Goal: Task Accomplishment & Management: Complete application form

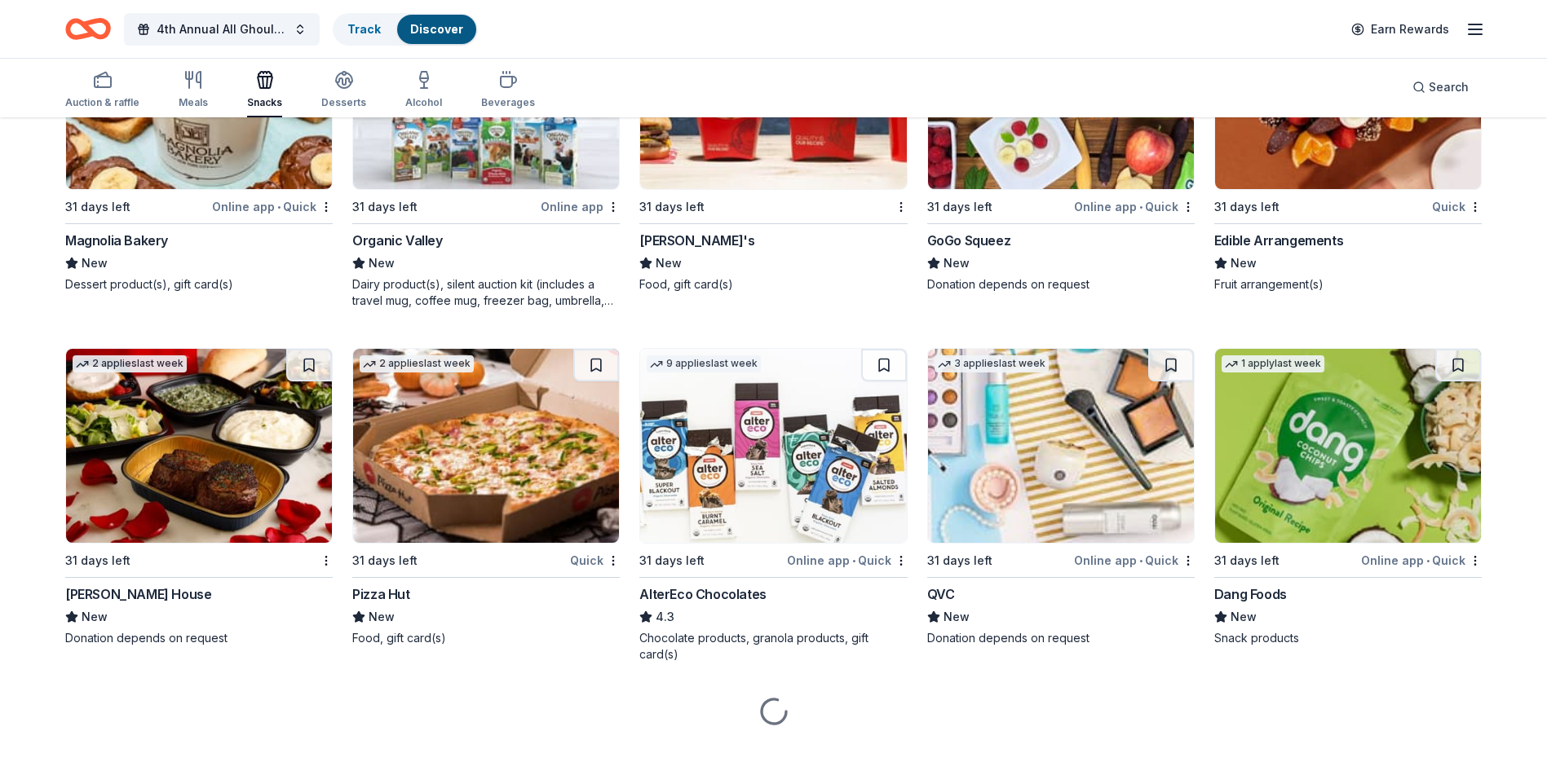
scroll to position [3770, 0]
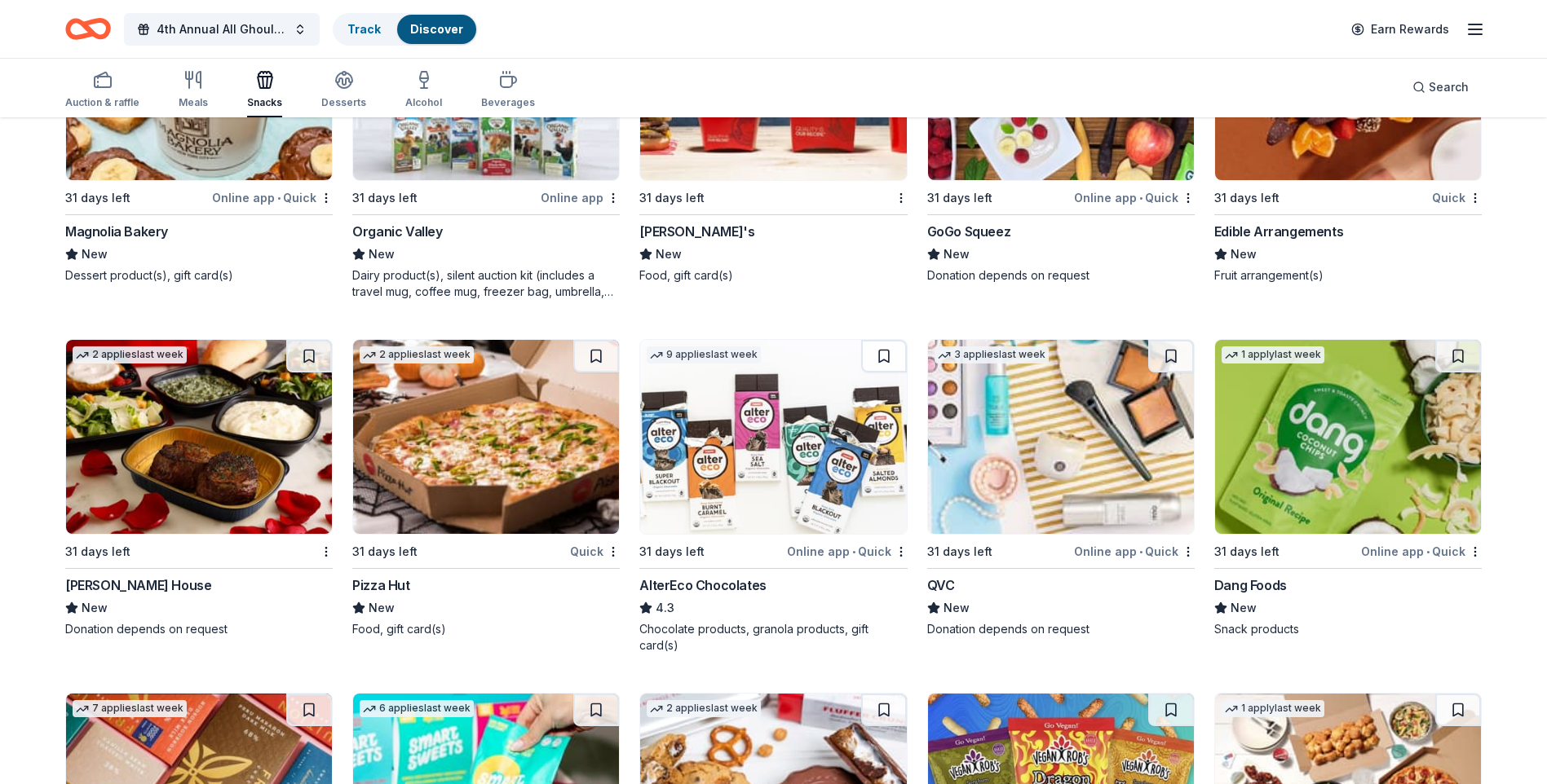
click at [1333, 439] on img at bounding box center [1348, 437] width 266 height 194
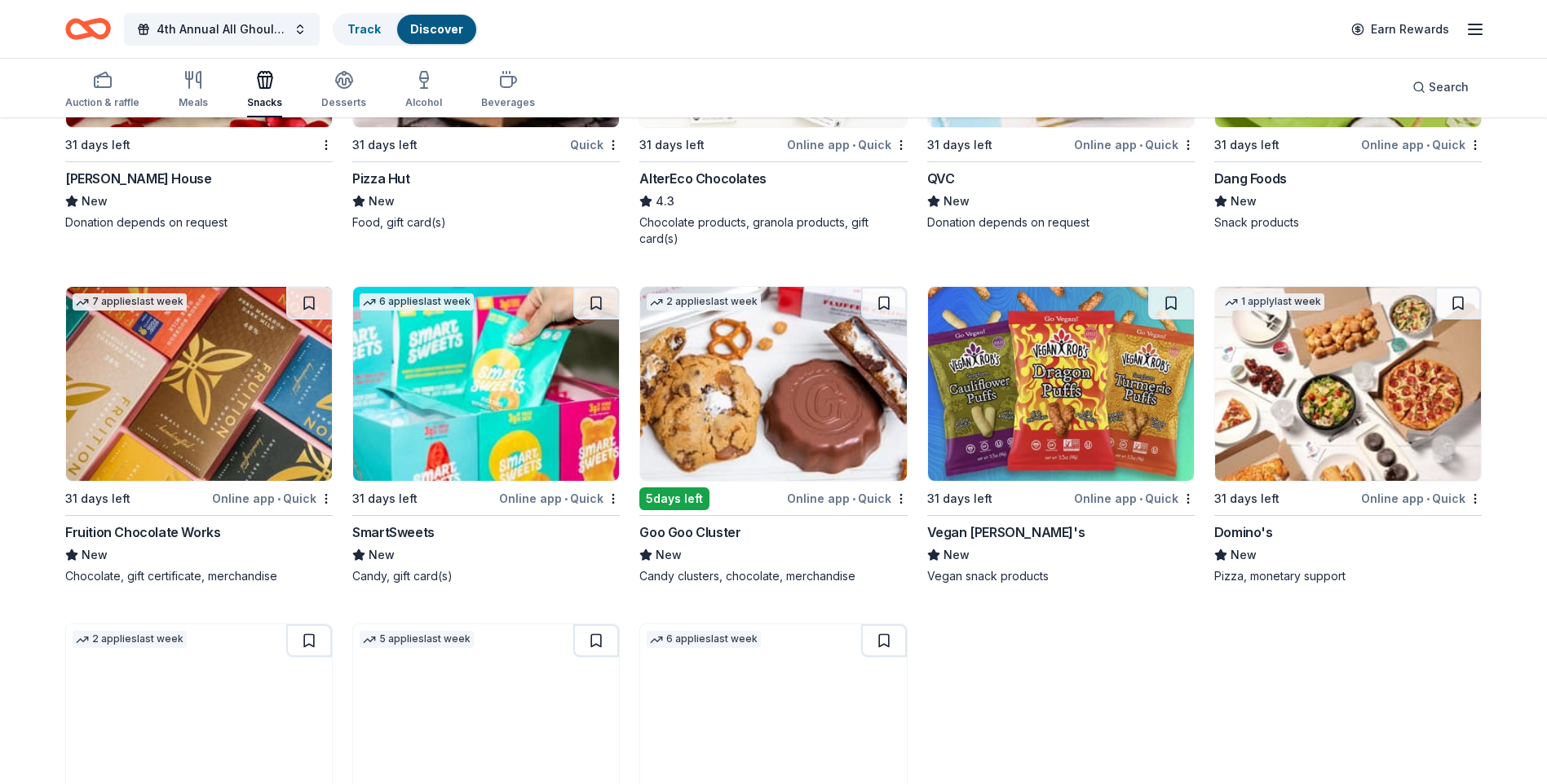
scroll to position [4177, 0]
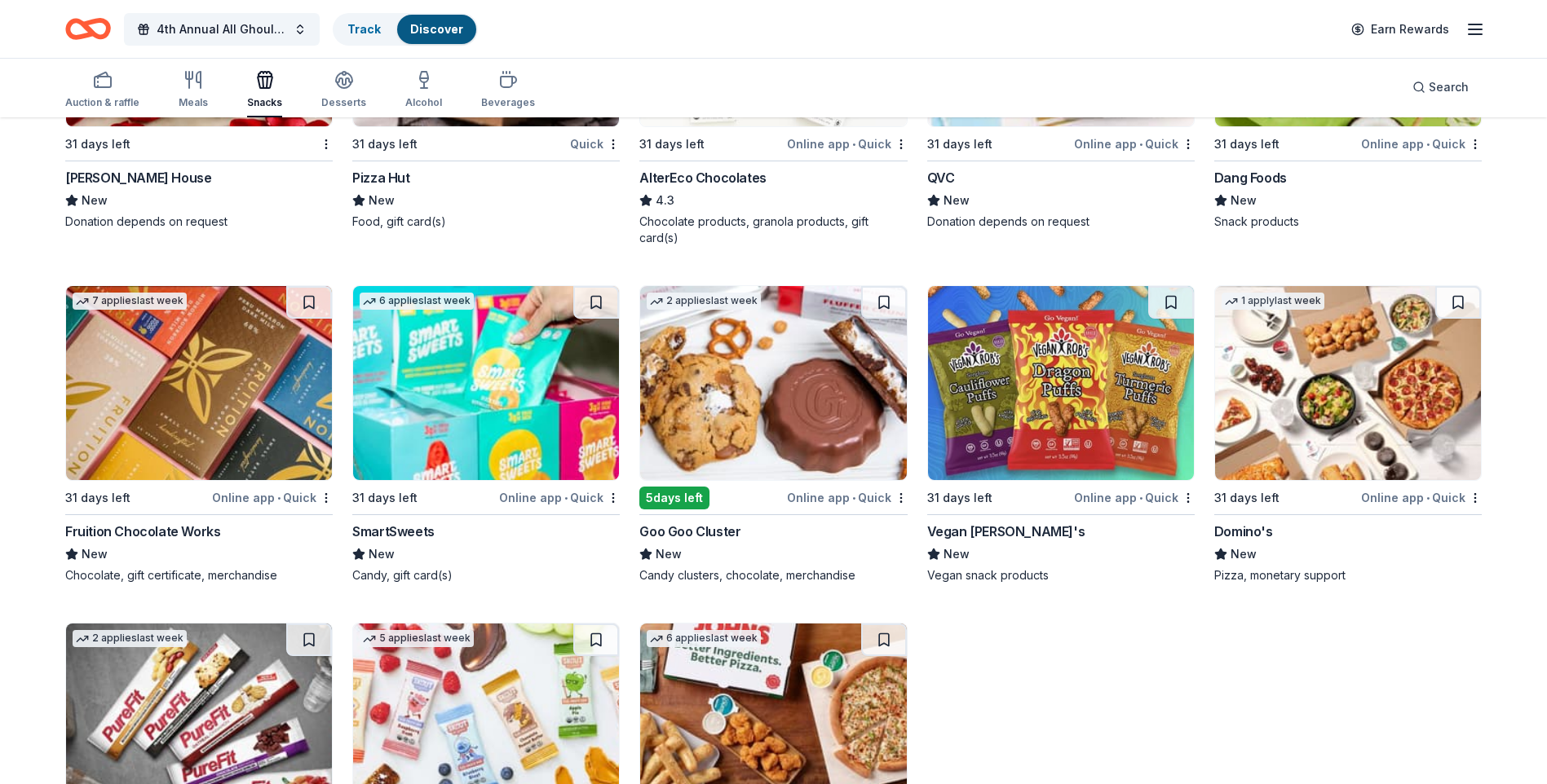
click at [1031, 419] on img at bounding box center [1060, 383] width 266 height 194
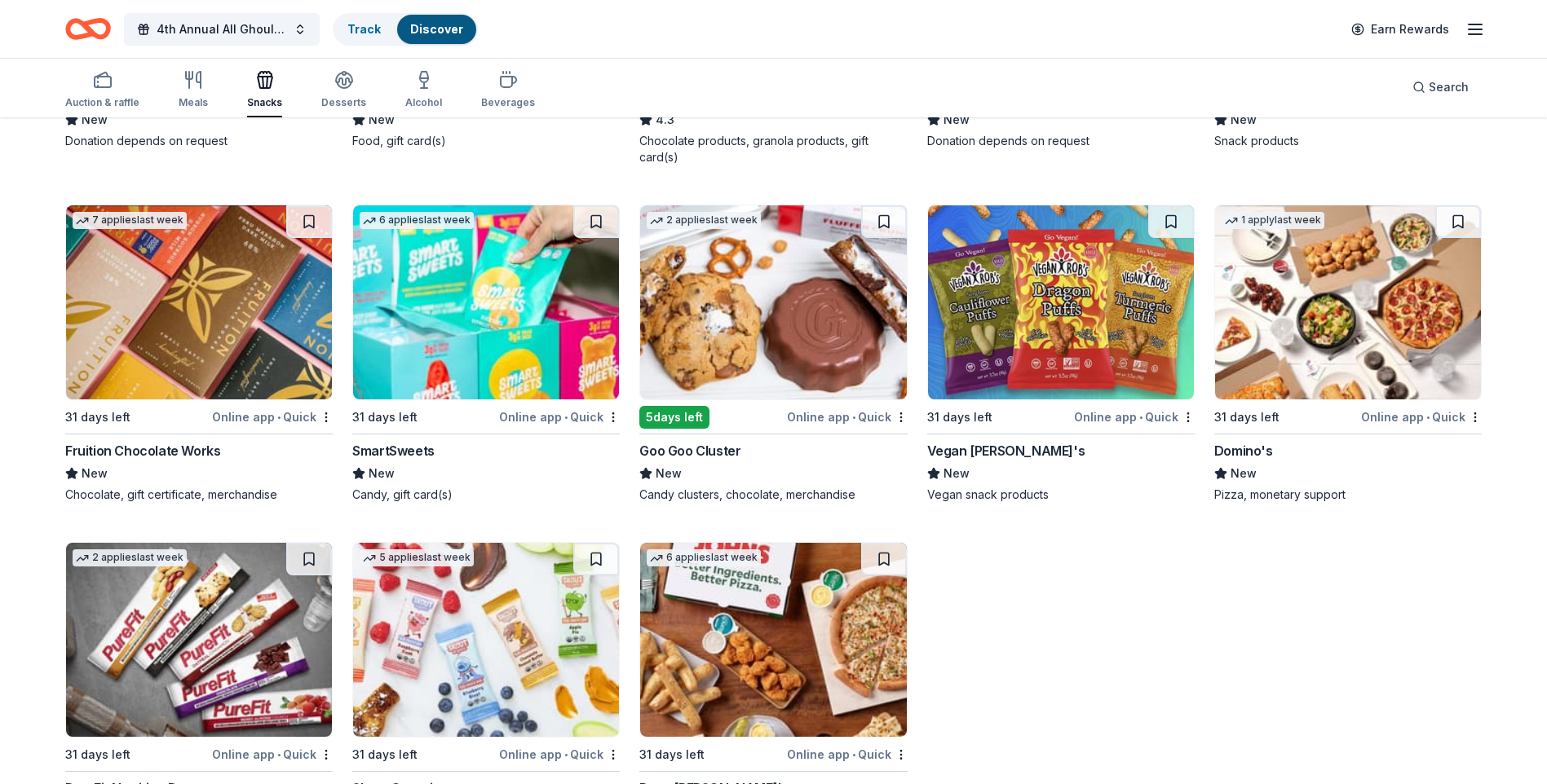
scroll to position [4347, 0]
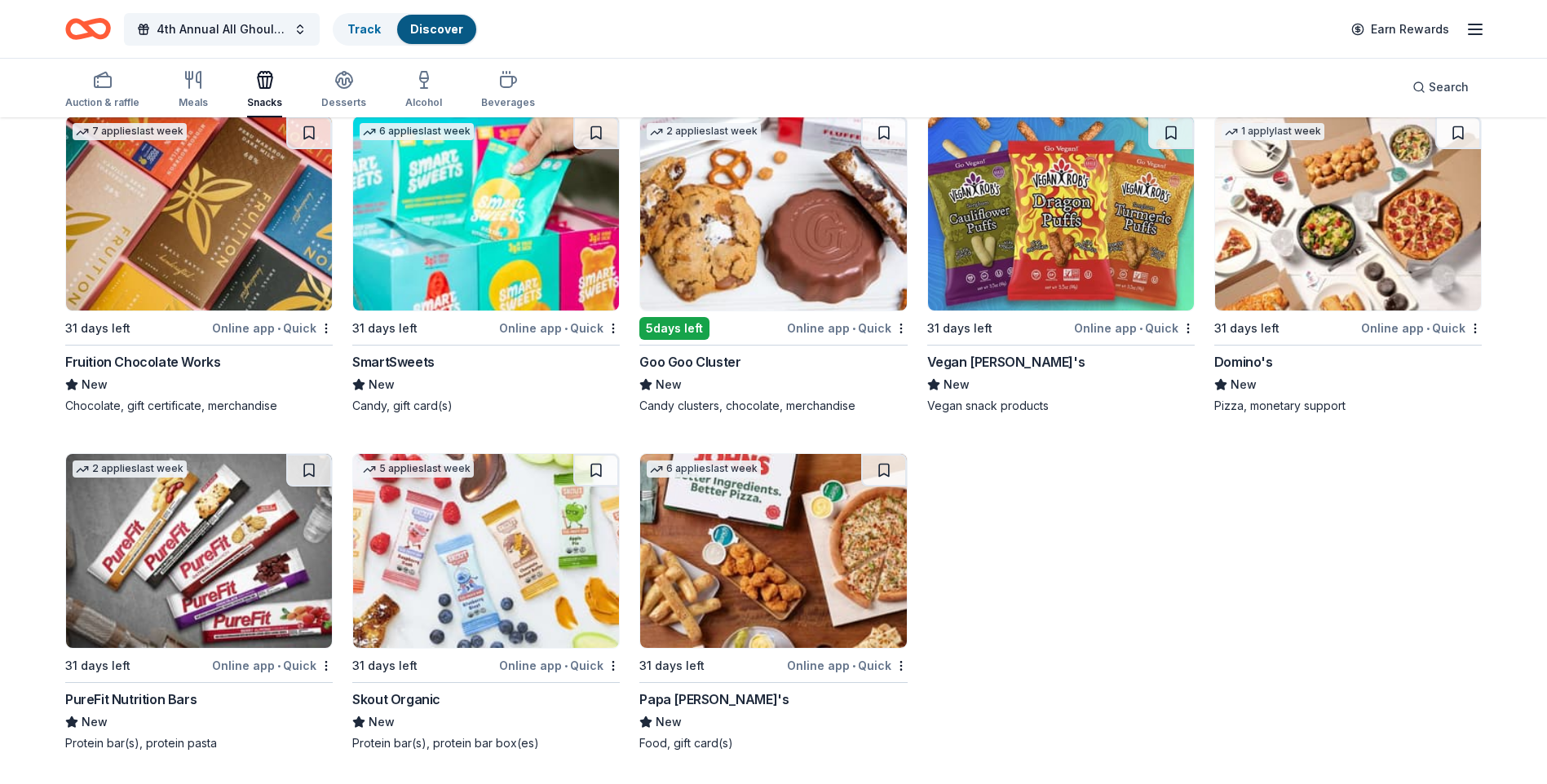
click at [501, 563] on img at bounding box center [486, 551] width 266 height 194
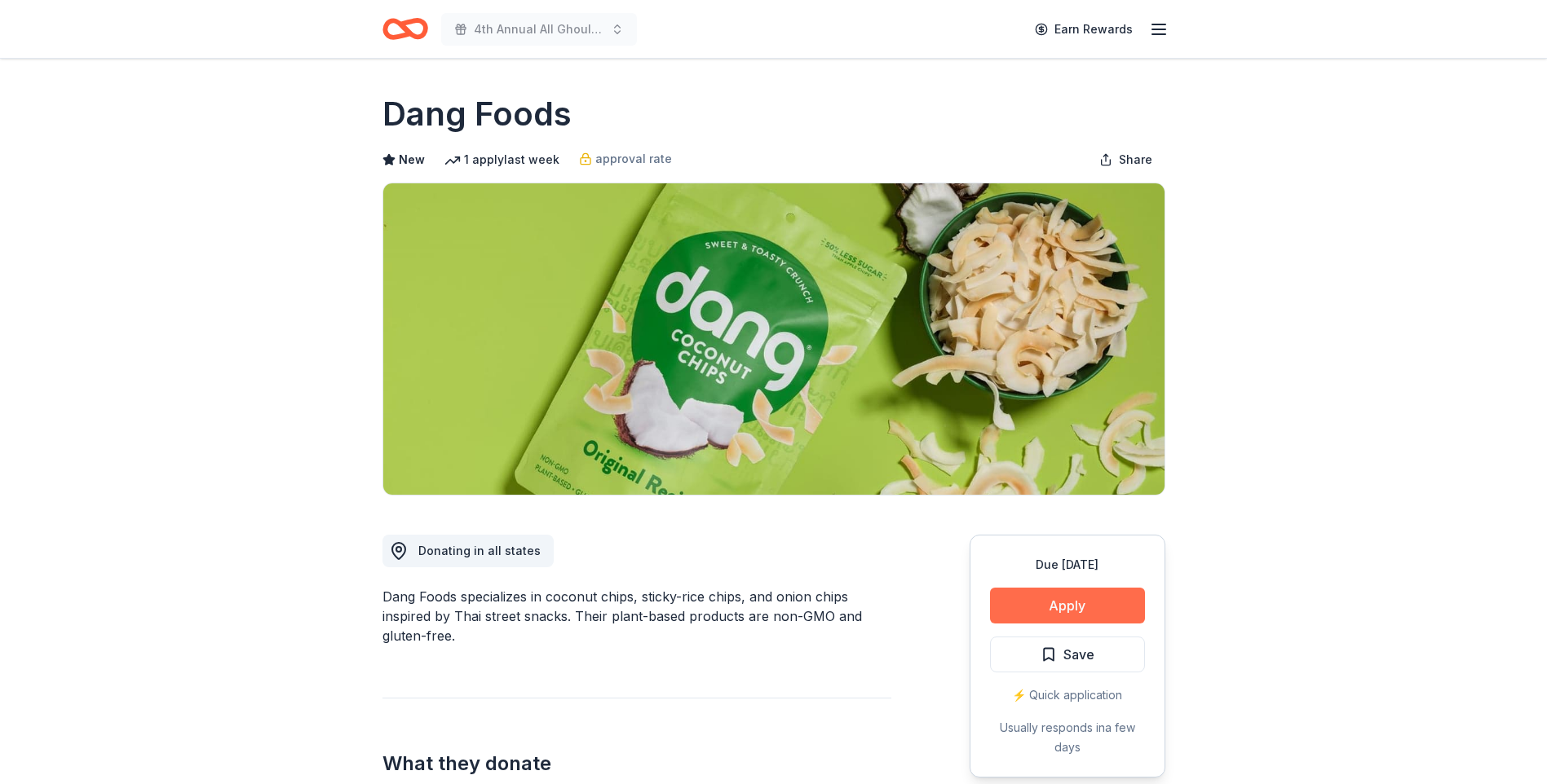
click at [1064, 606] on button "Apply" at bounding box center [1067, 604] width 155 height 36
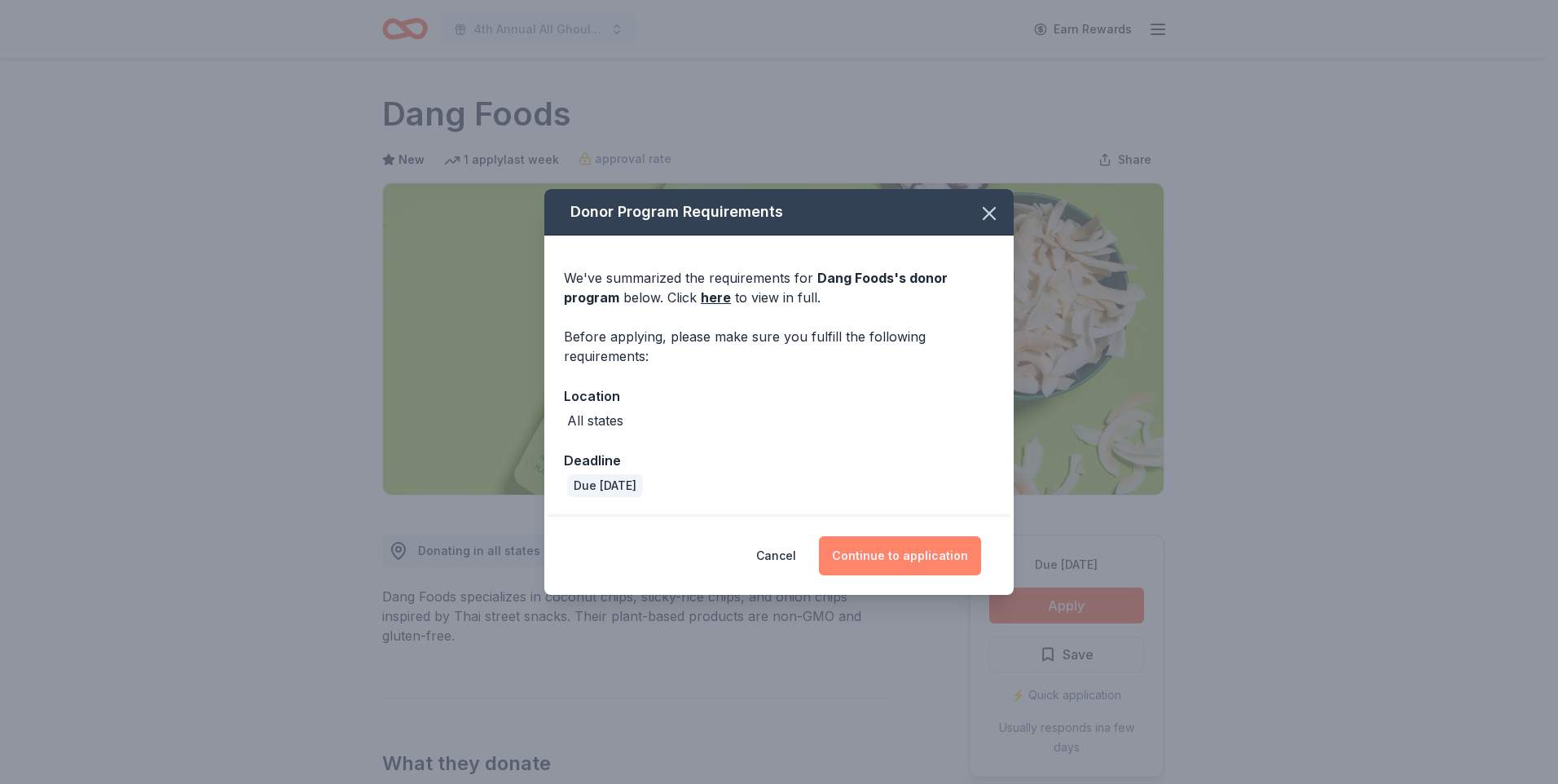
click at [889, 550] on button "Continue to application" at bounding box center [899, 555] width 162 height 39
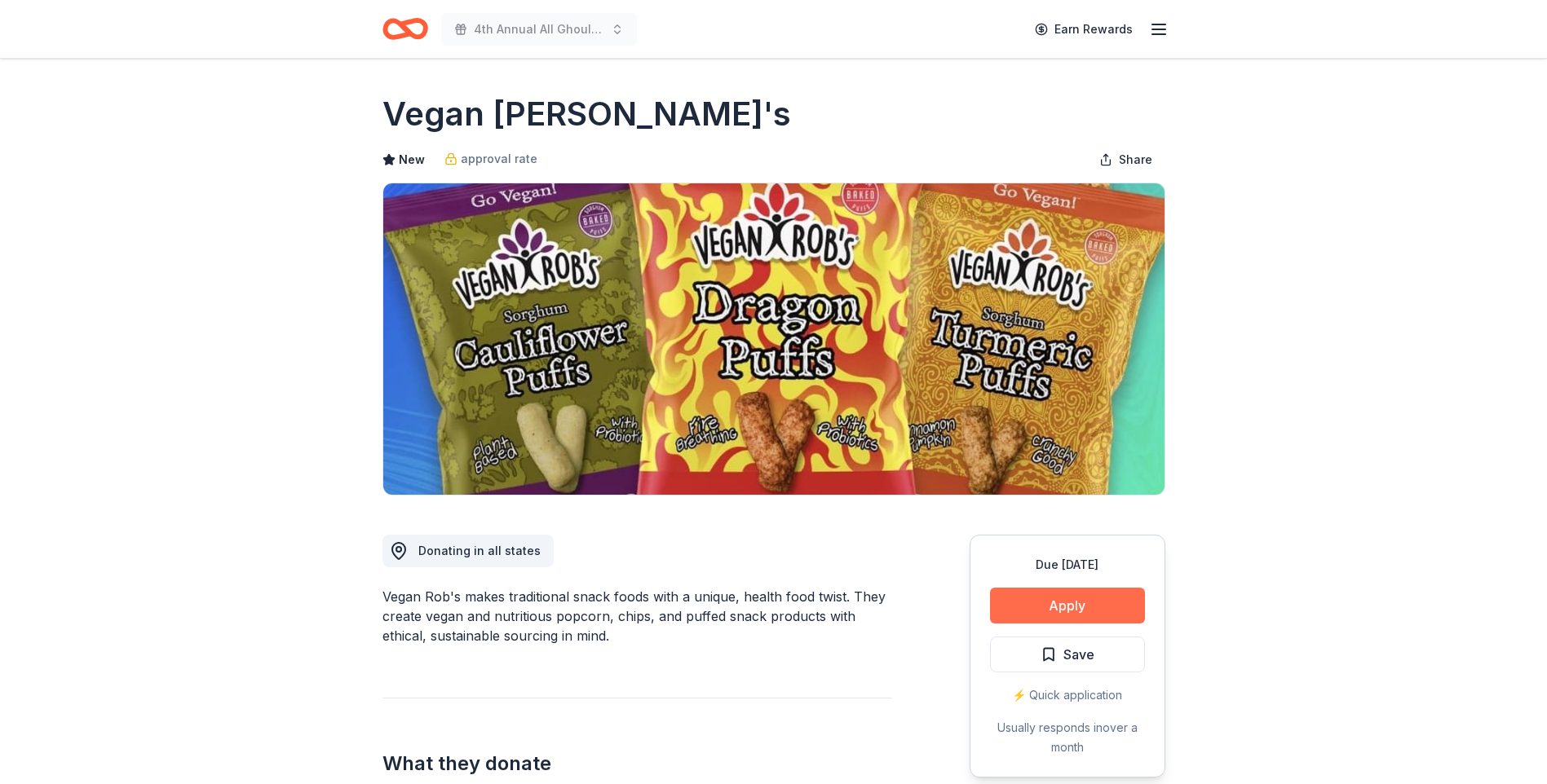
click at [1091, 610] on button "Apply" at bounding box center [1067, 604] width 155 height 36
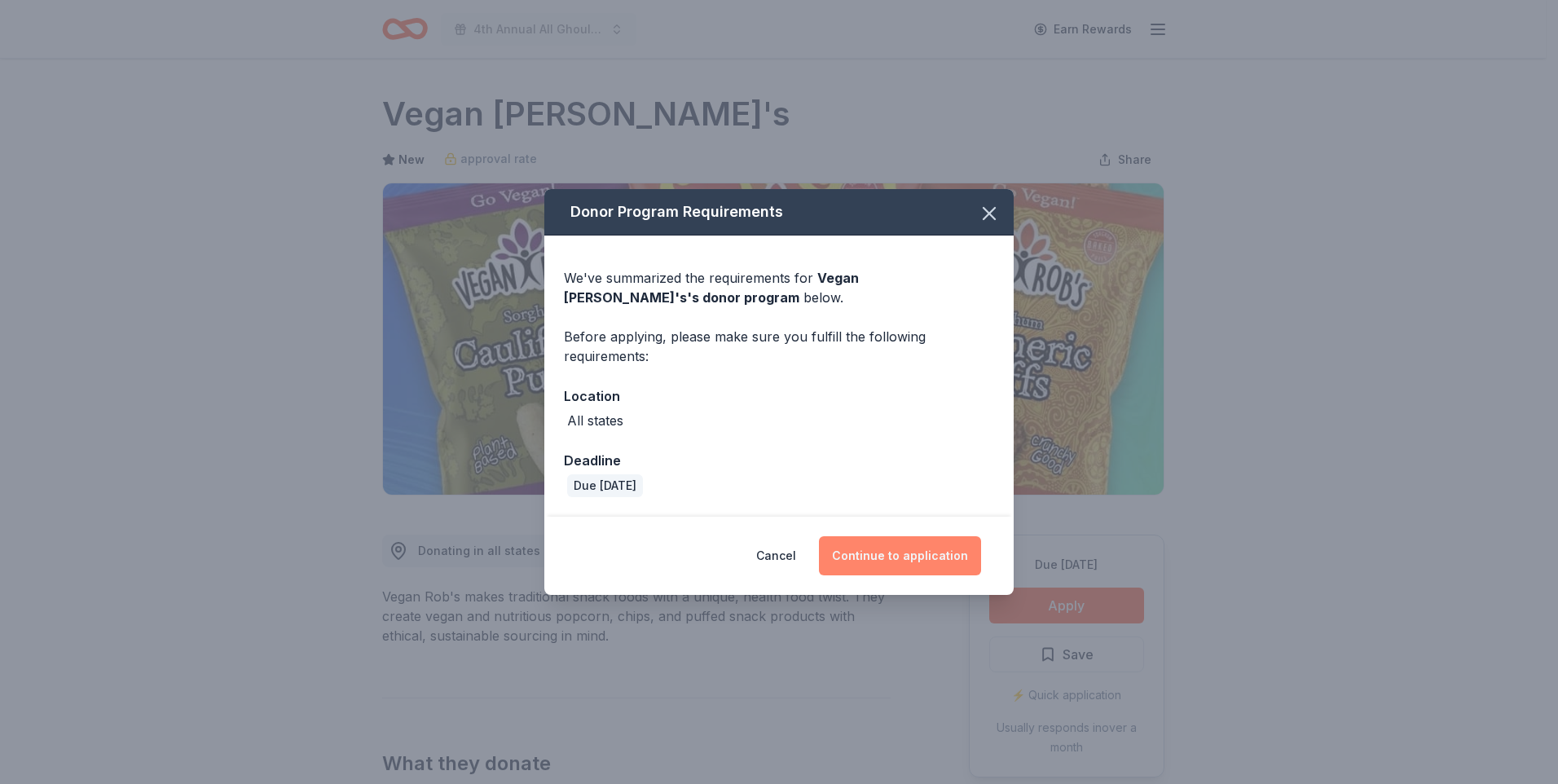
click at [941, 554] on button "Continue to application" at bounding box center [899, 555] width 162 height 39
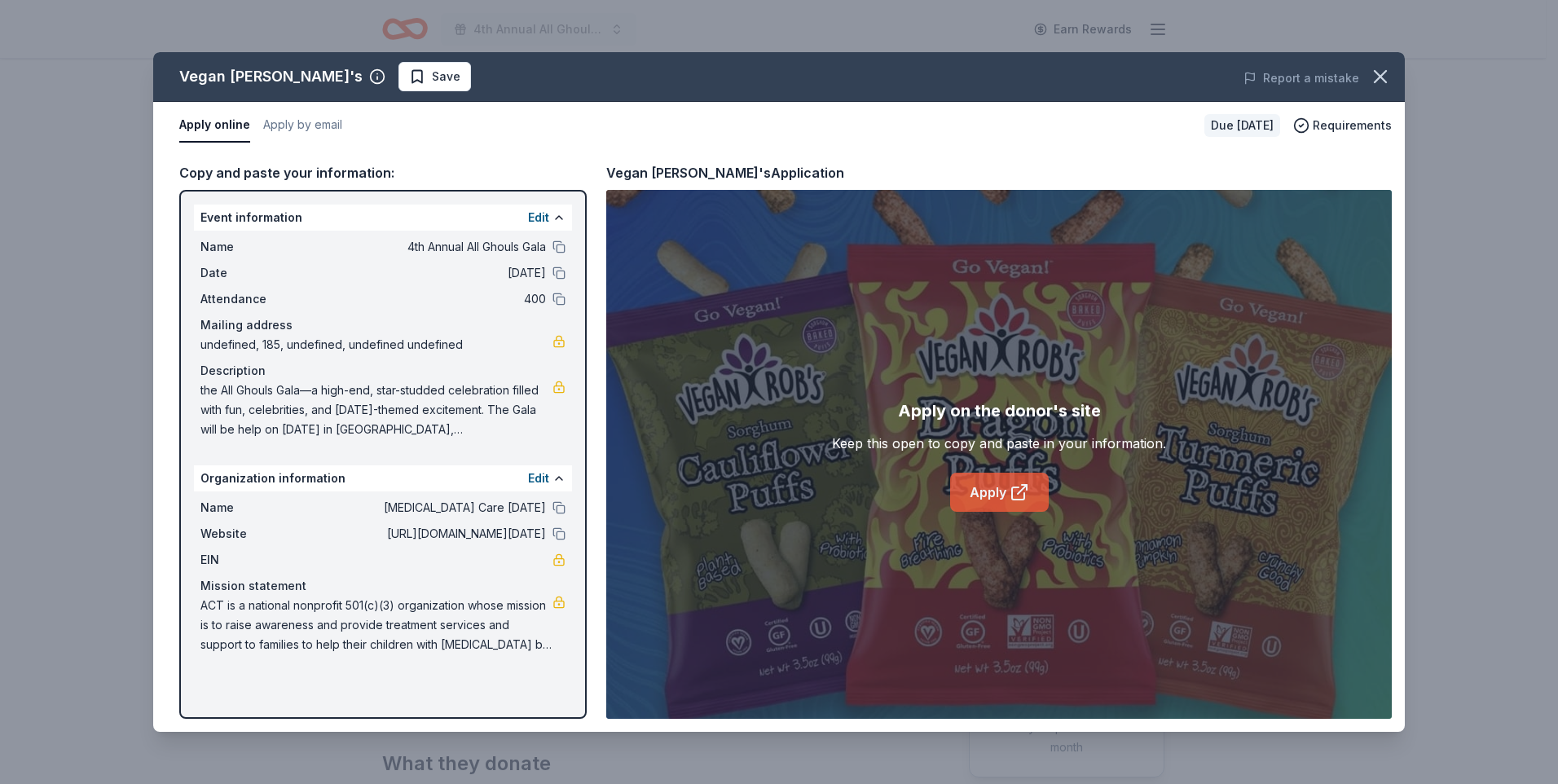
click at [995, 497] on link "Apply" at bounding box center [999, 492] width 99 height 39
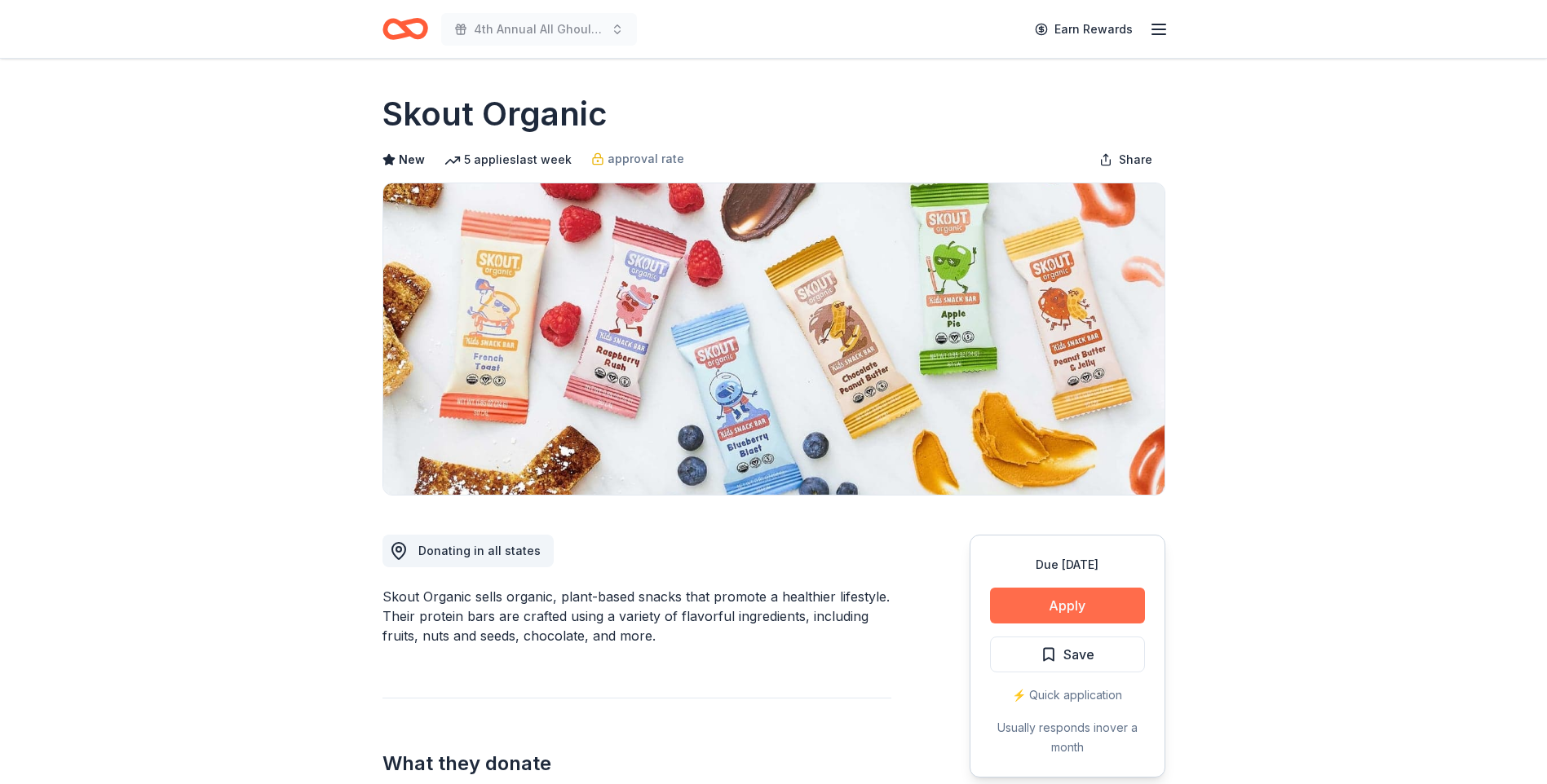
click at [1078, 604] on button "Apply" at bounding box center [1067, 604] width 155 height 36
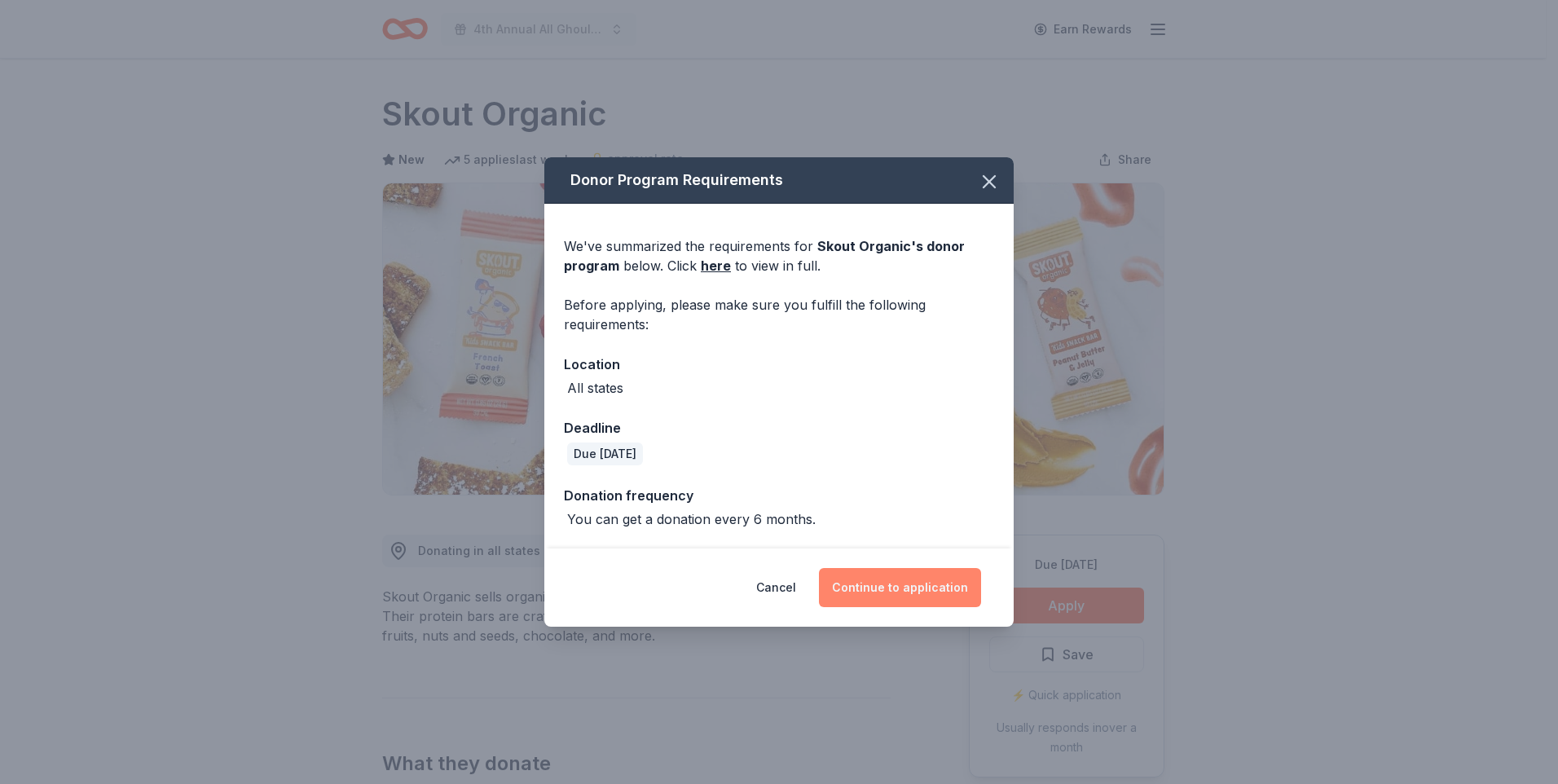
click at [915, 583] on button "Continue to application" at bounding box center [899, 587] width 162 height 39
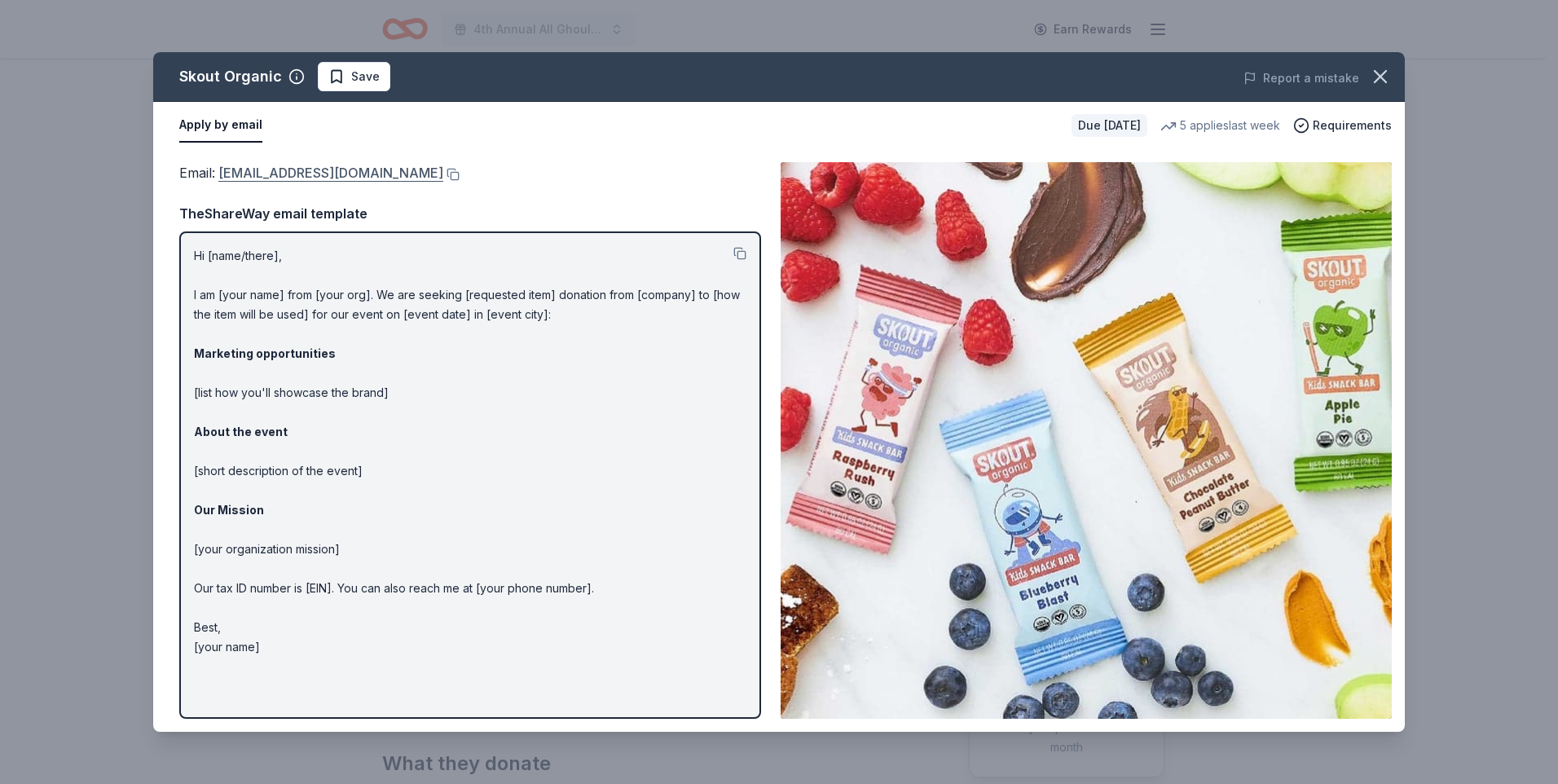
drag, startPoint x: 381, startPoint y: 176, endPoint x: 308, endPoint y: 166, distance: 73.7
click at [308, 166] on div "Email : [EMAIL_ADDRESS][DOMAIN_NAME]" at bounding box center [470, 172] width 582 height 21
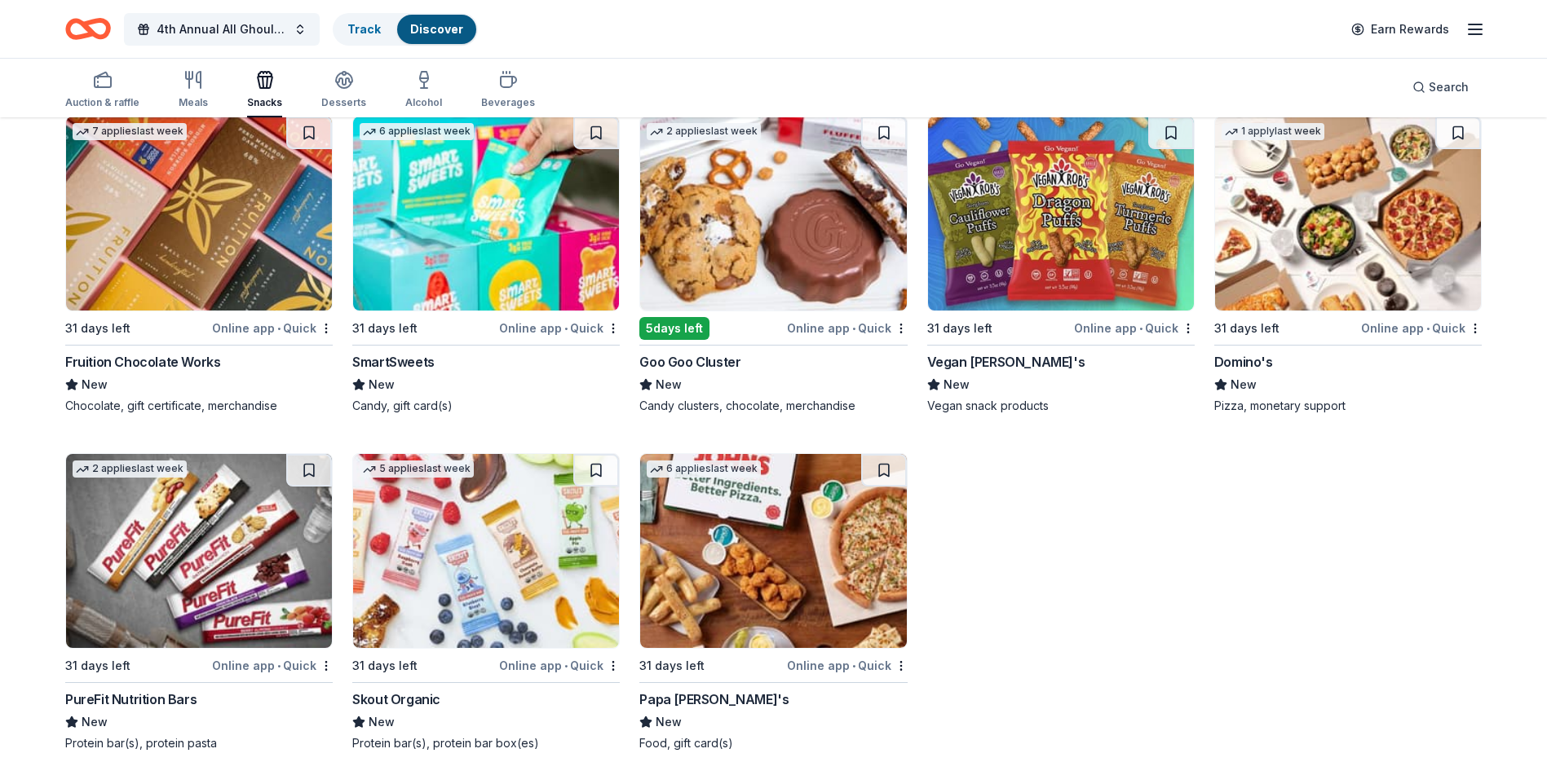
scroll to position [4347, 0]
click at [173, 569] on img at bounding box center [199, 551] width 266 height 194
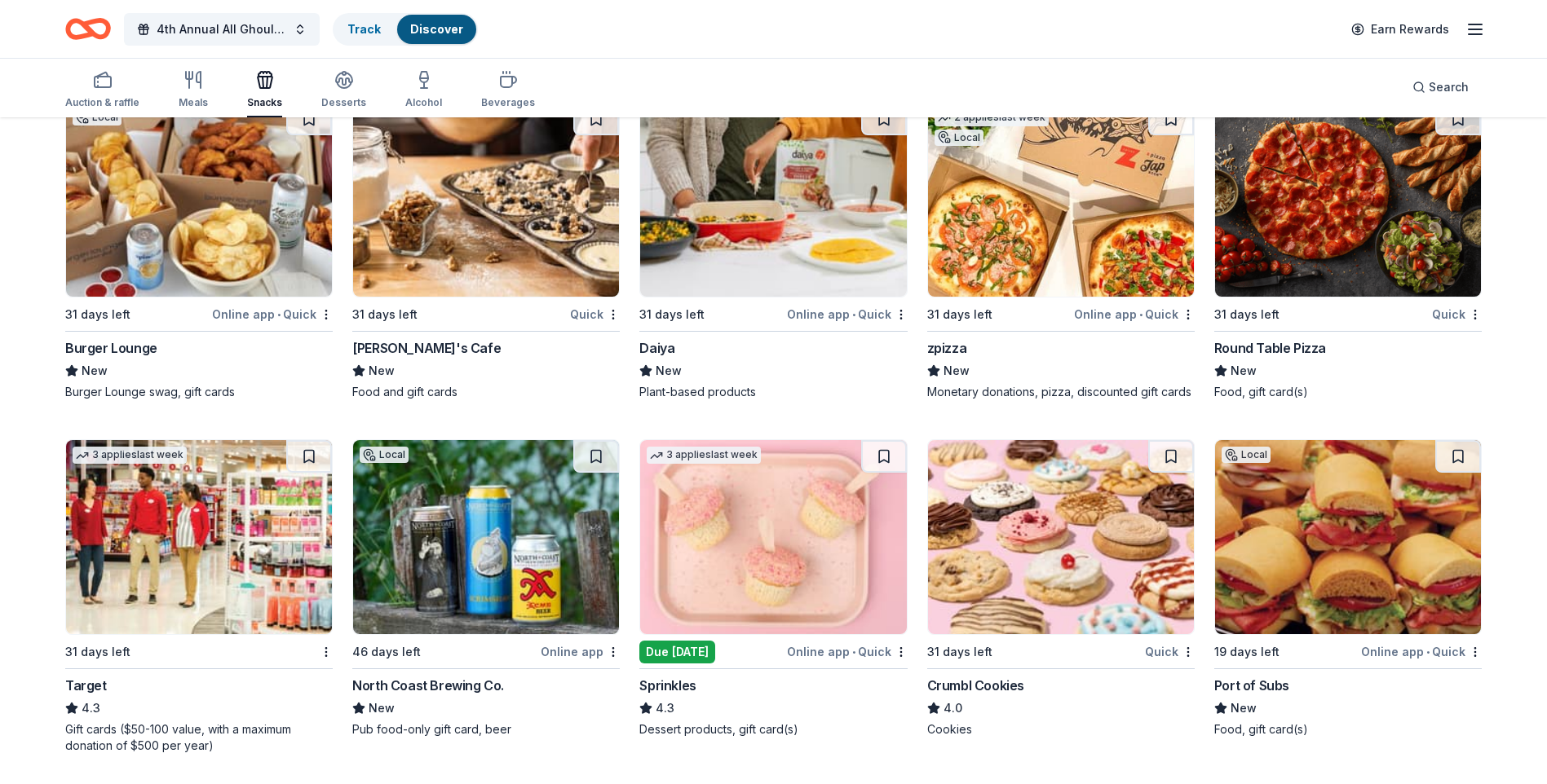
scroll to position [1902, 0]
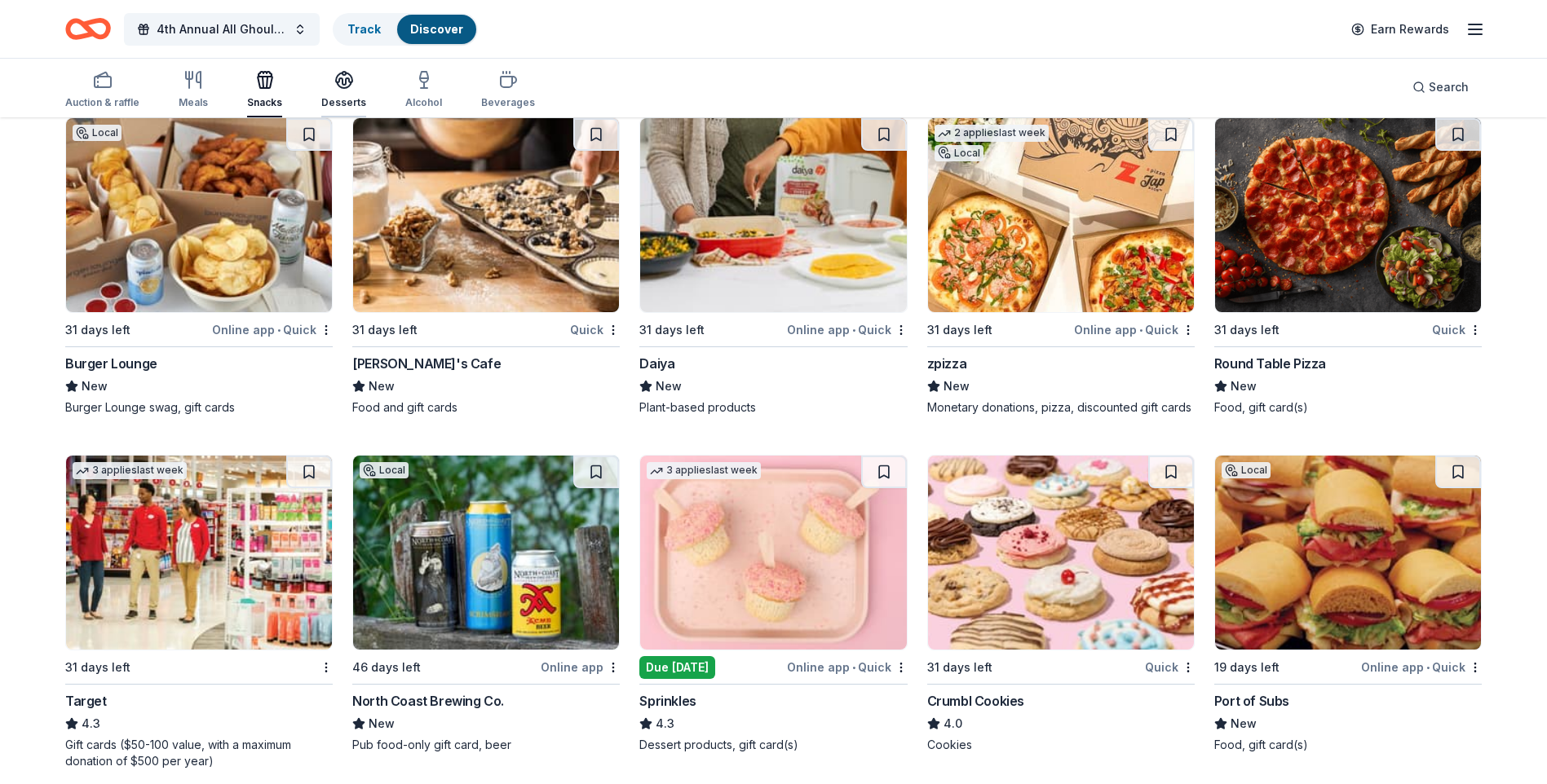
click at [337, 93] on div "Desserts" at bounding box center [344, 90] width 45 height 39
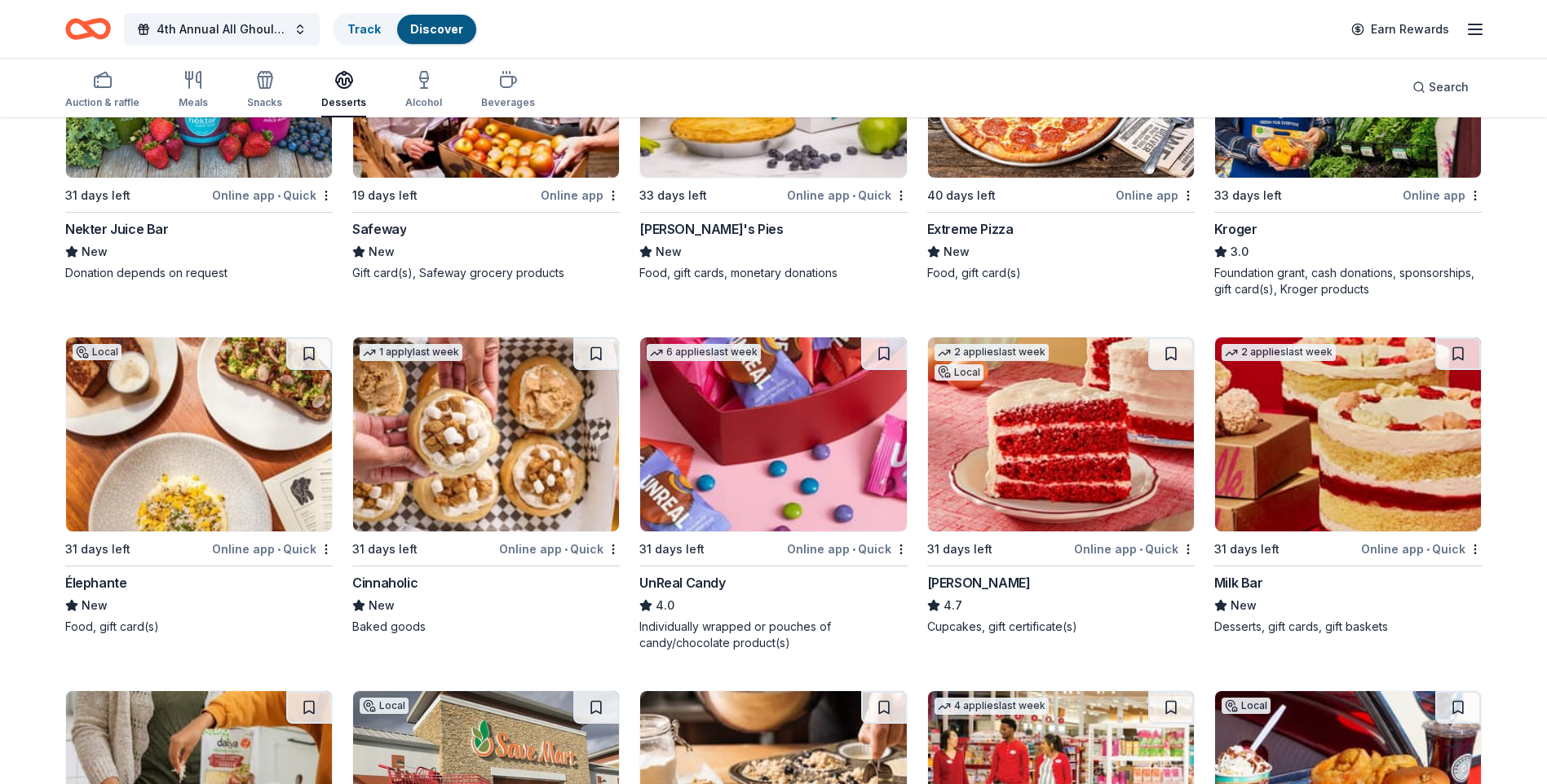
scroll to position [1060, 0]
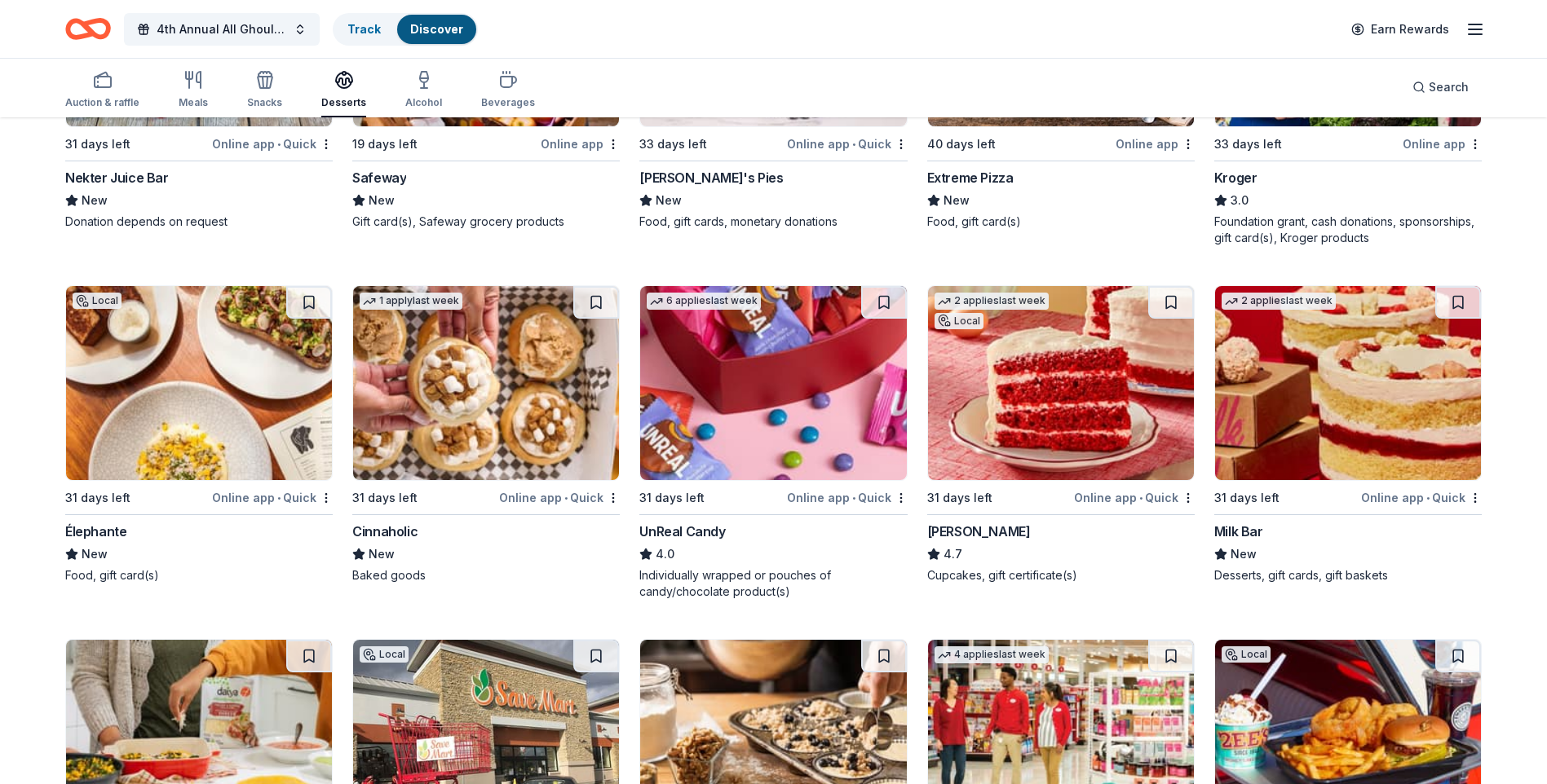
click at [516, 354] on img at bounding box center [486, 383] width 266 height 194
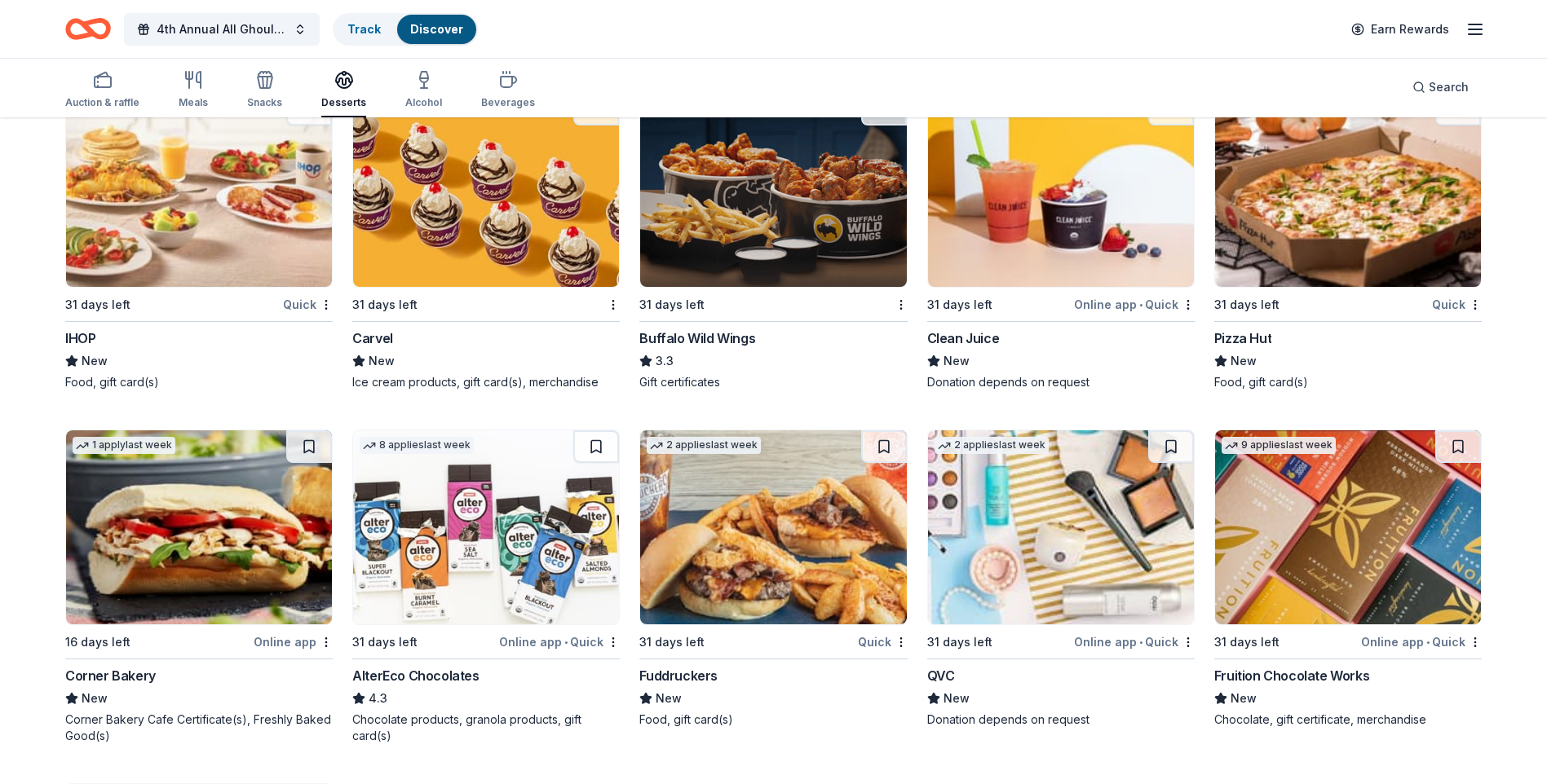
scroll to position [2689, 0]
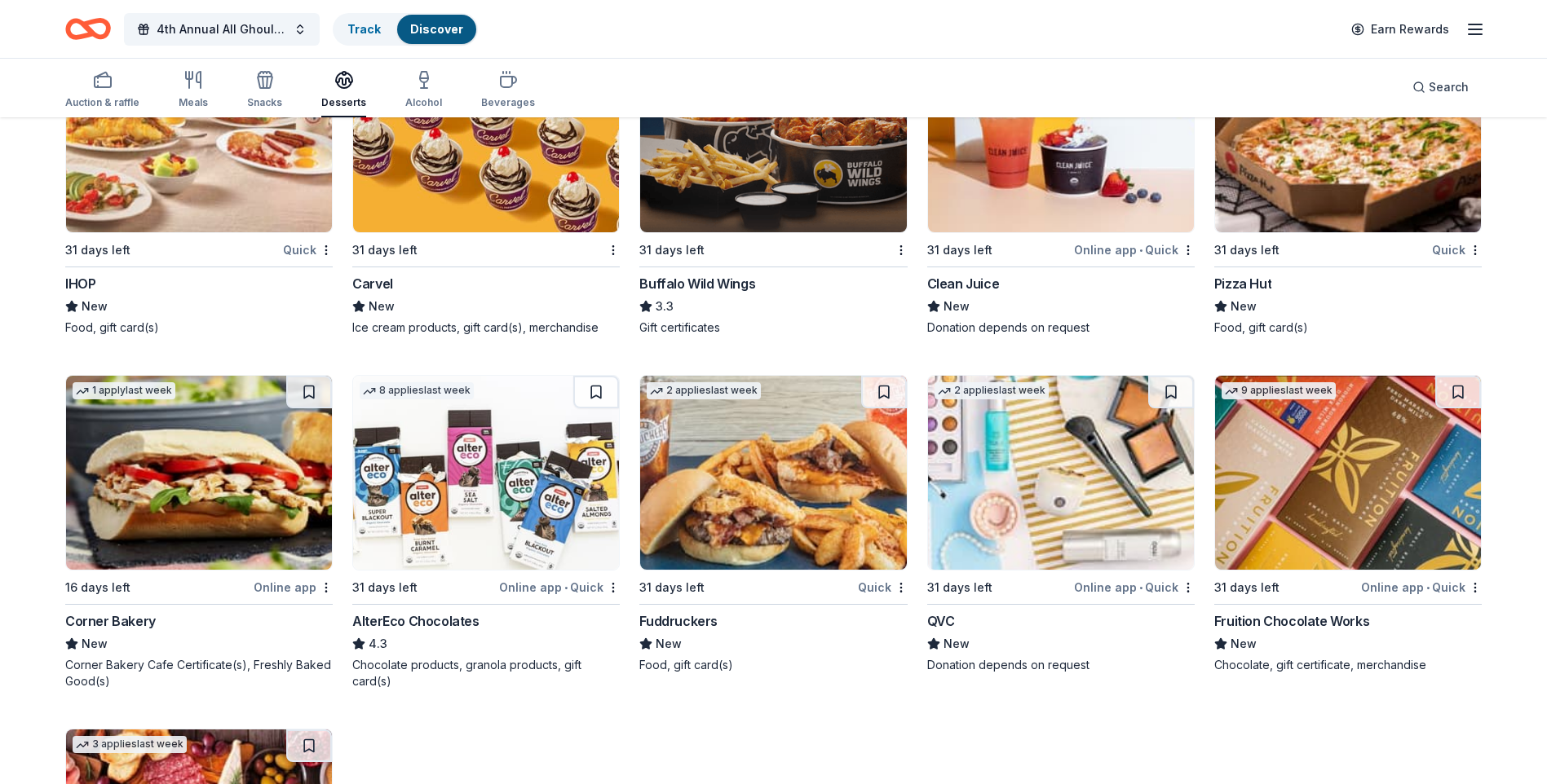
click at [1290, 469] on img at bounding box center [1348, 473] width 266 height 194
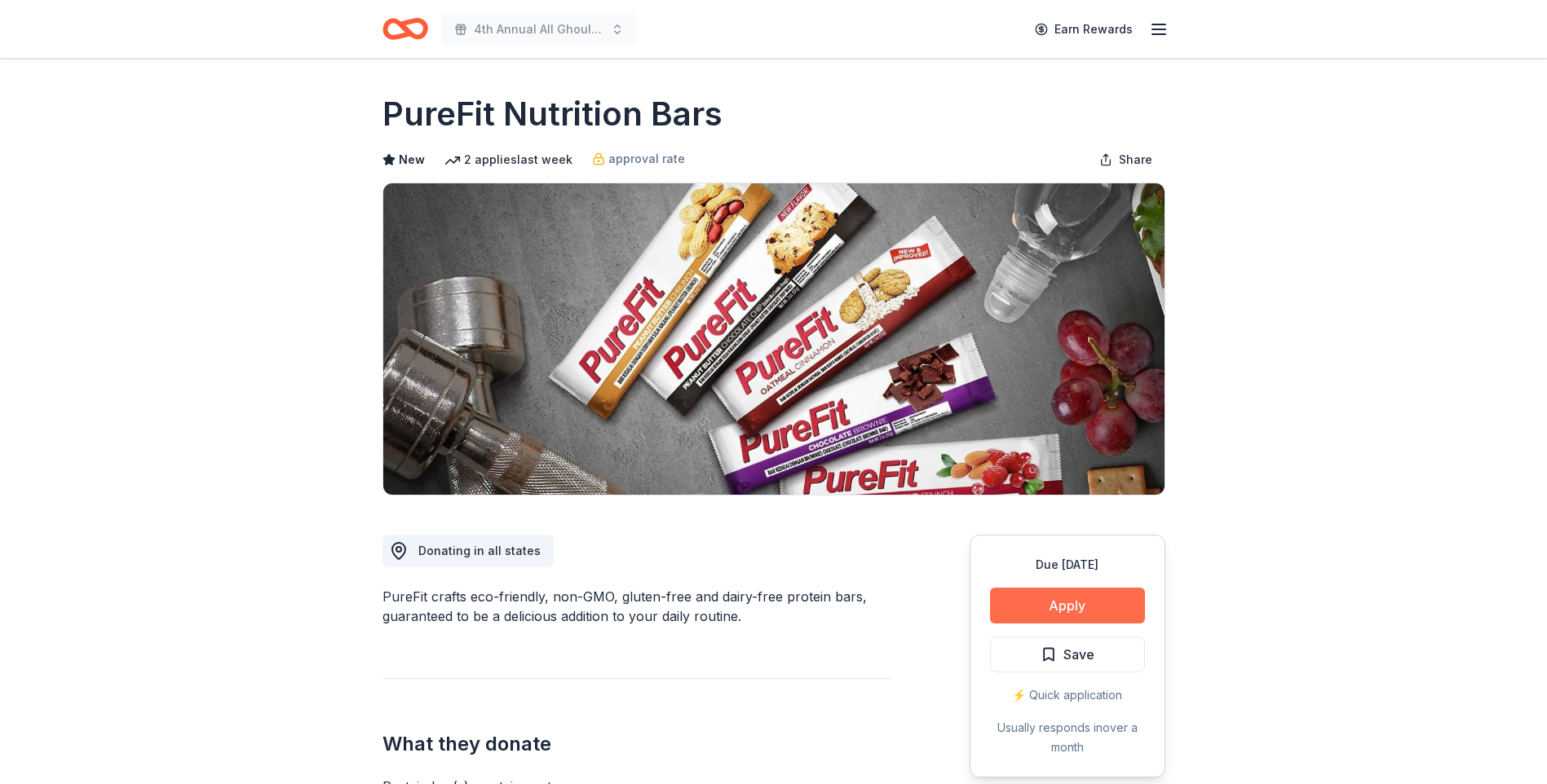
click at [1067, 593] on button "Apply" at bounding box center [1067, 604] width 155 height 36
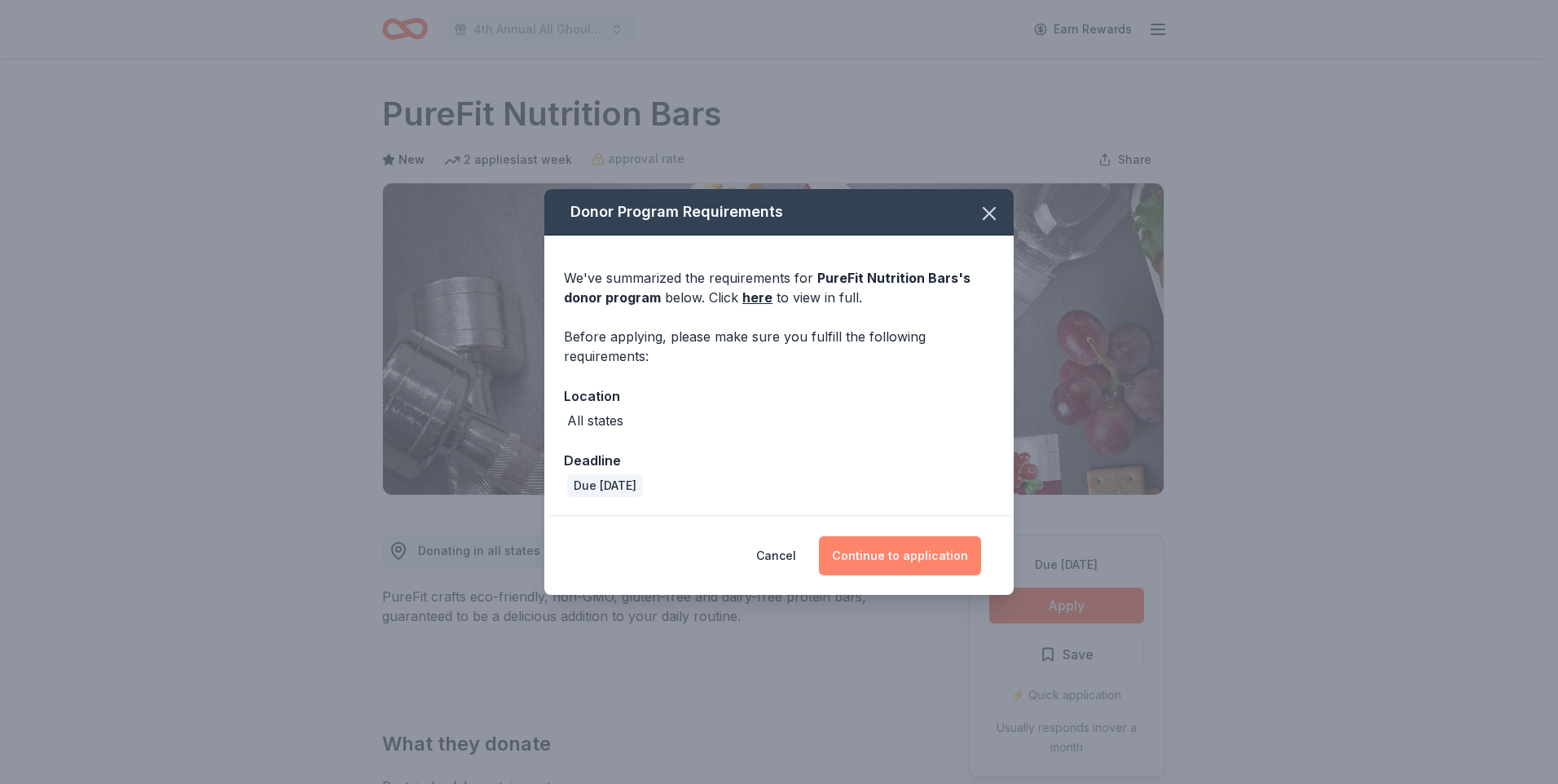
click at [898, 552] on button "Continue to application" at bounding box center [899, 555] width 162 height 39
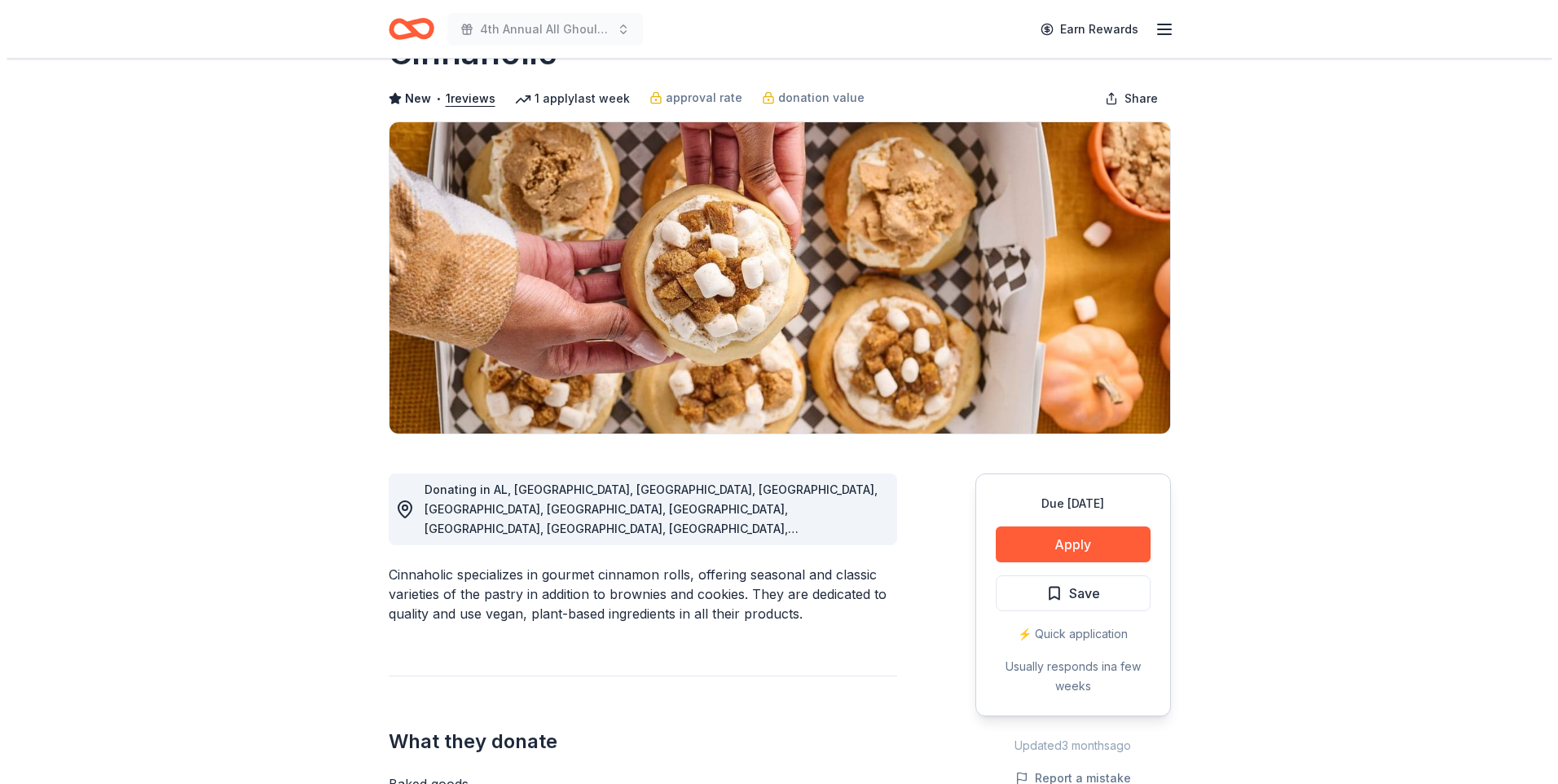
scroll to position [326, 0]
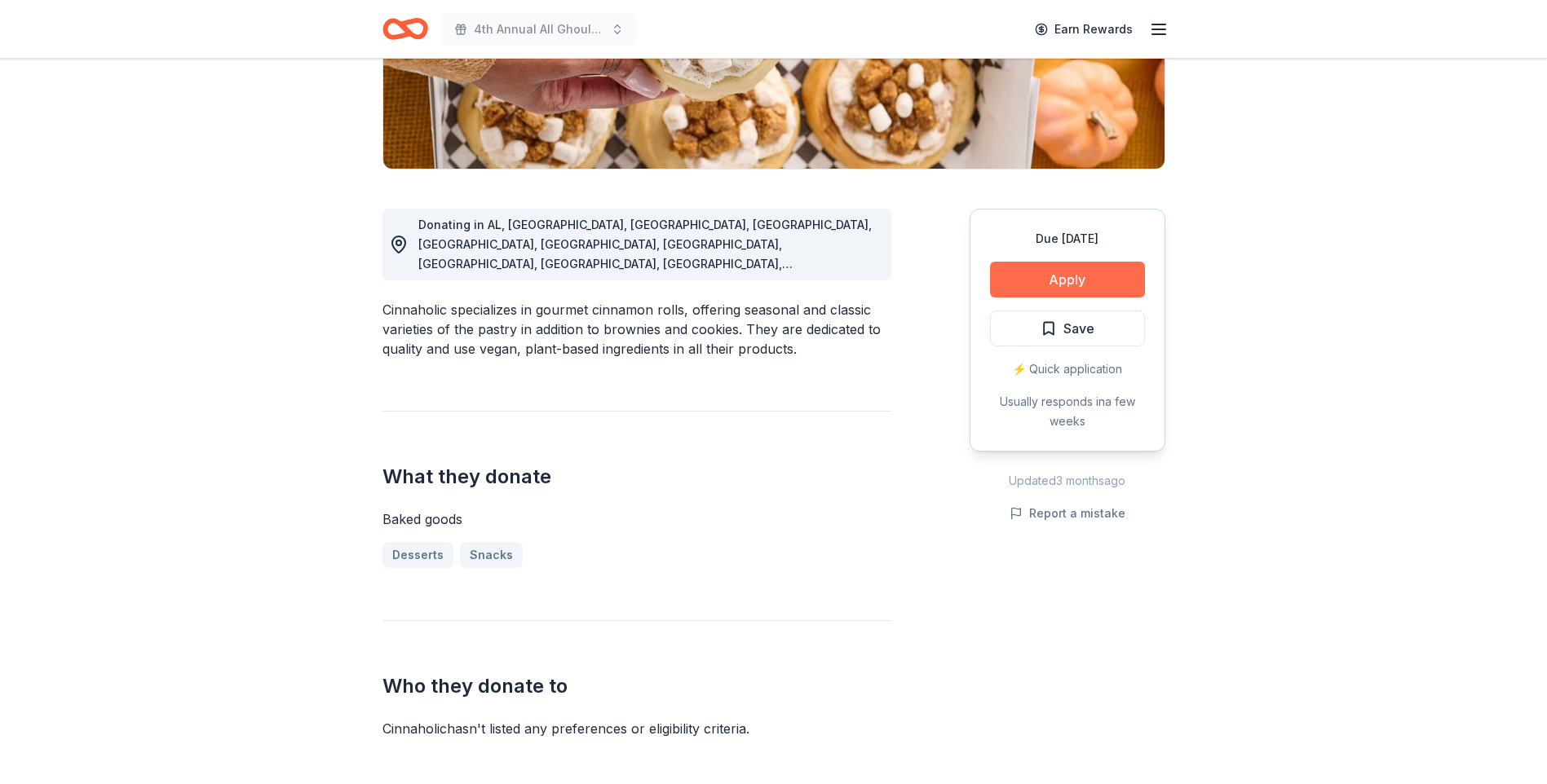
click at [1043, 280] on button "Apply" at bounding box center [1067, 279] width 155 height 36
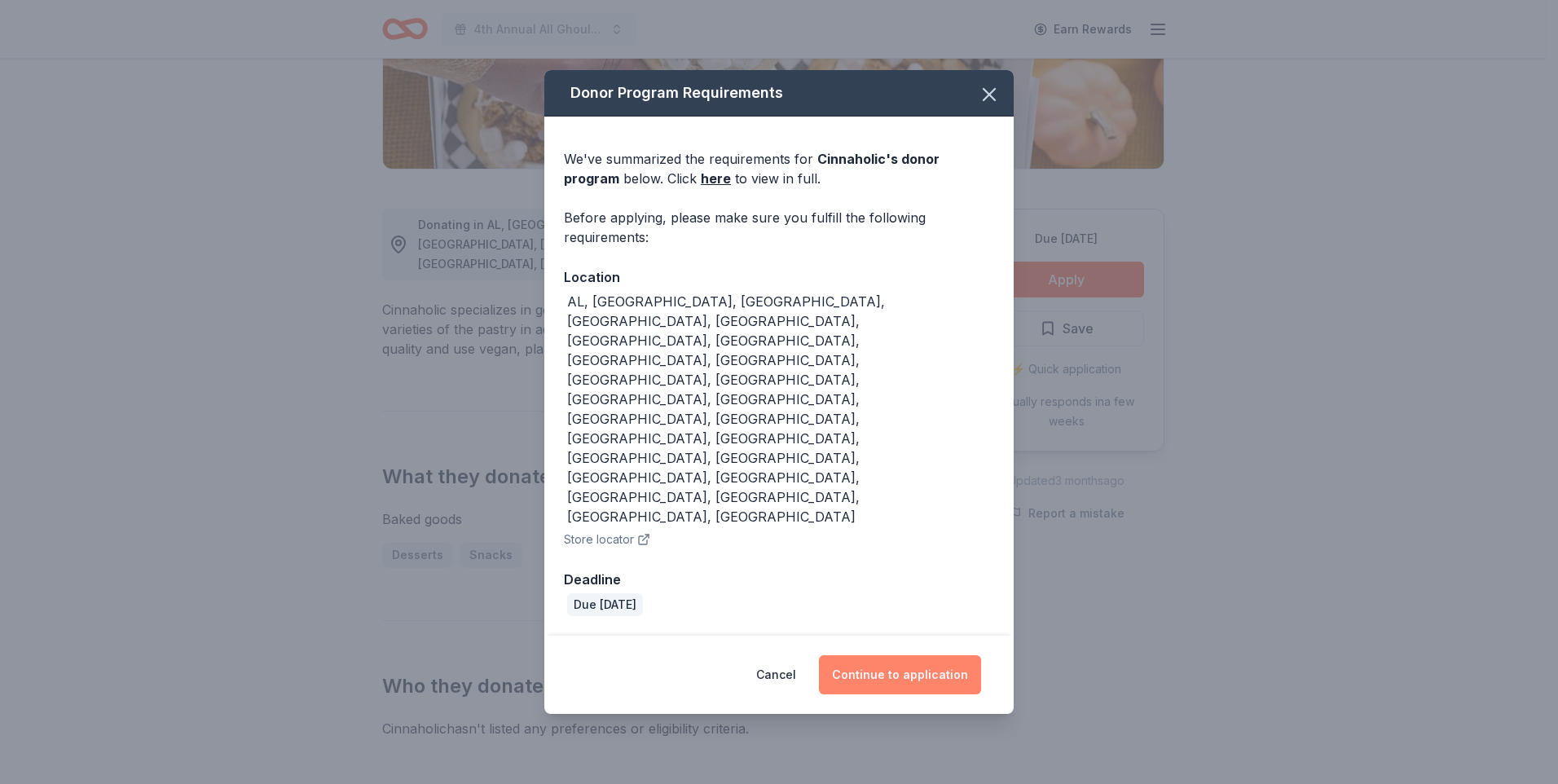
click at [863, 655] on button "Continue to application" at bounding box center [899, 674] width 162 height 39
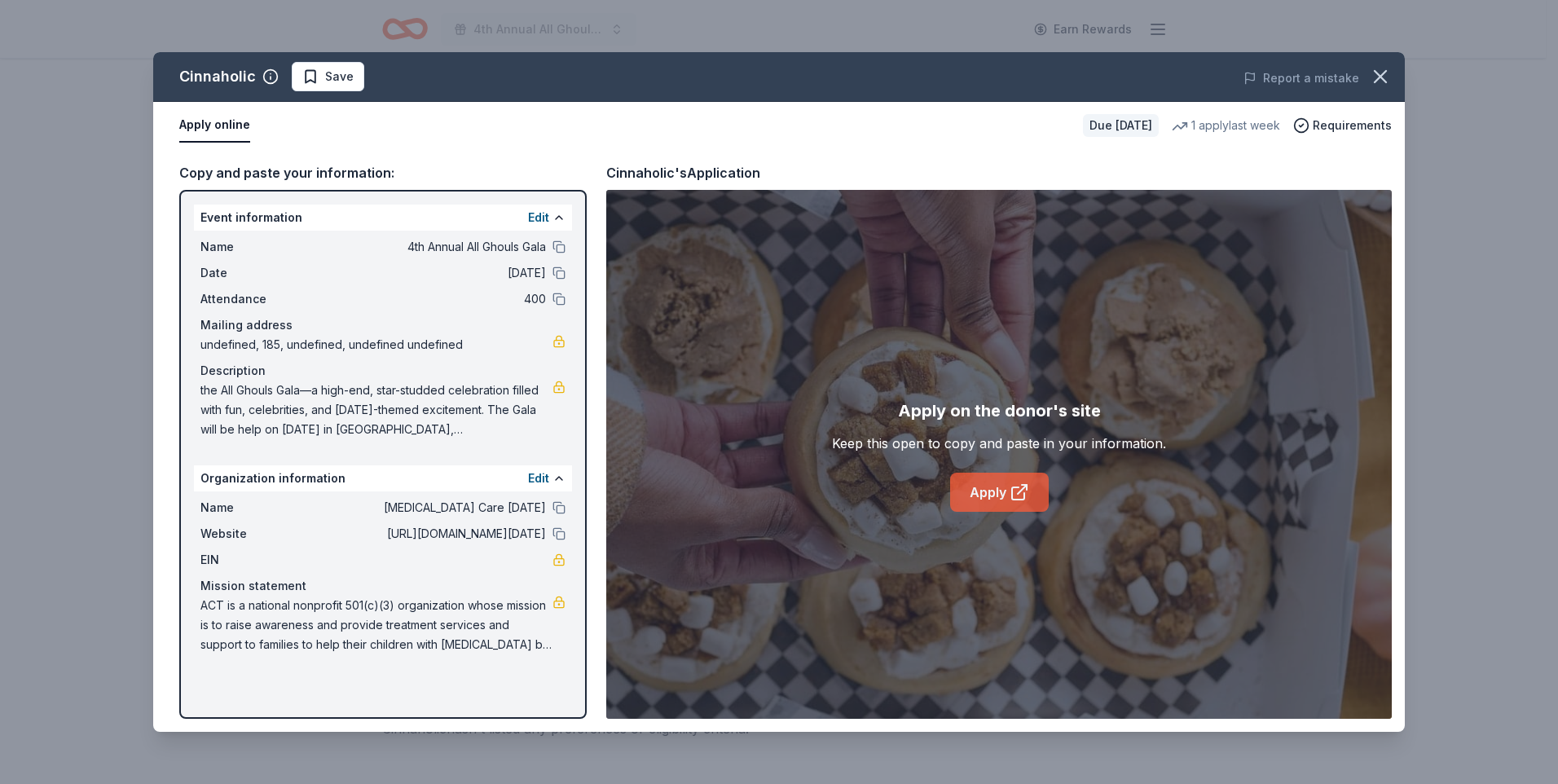
click at [979, 487] on link "Apply" at bounding box center [999, 492] width 99 height 39
